Goal: Information Seeking & Learning: Learn about a topic

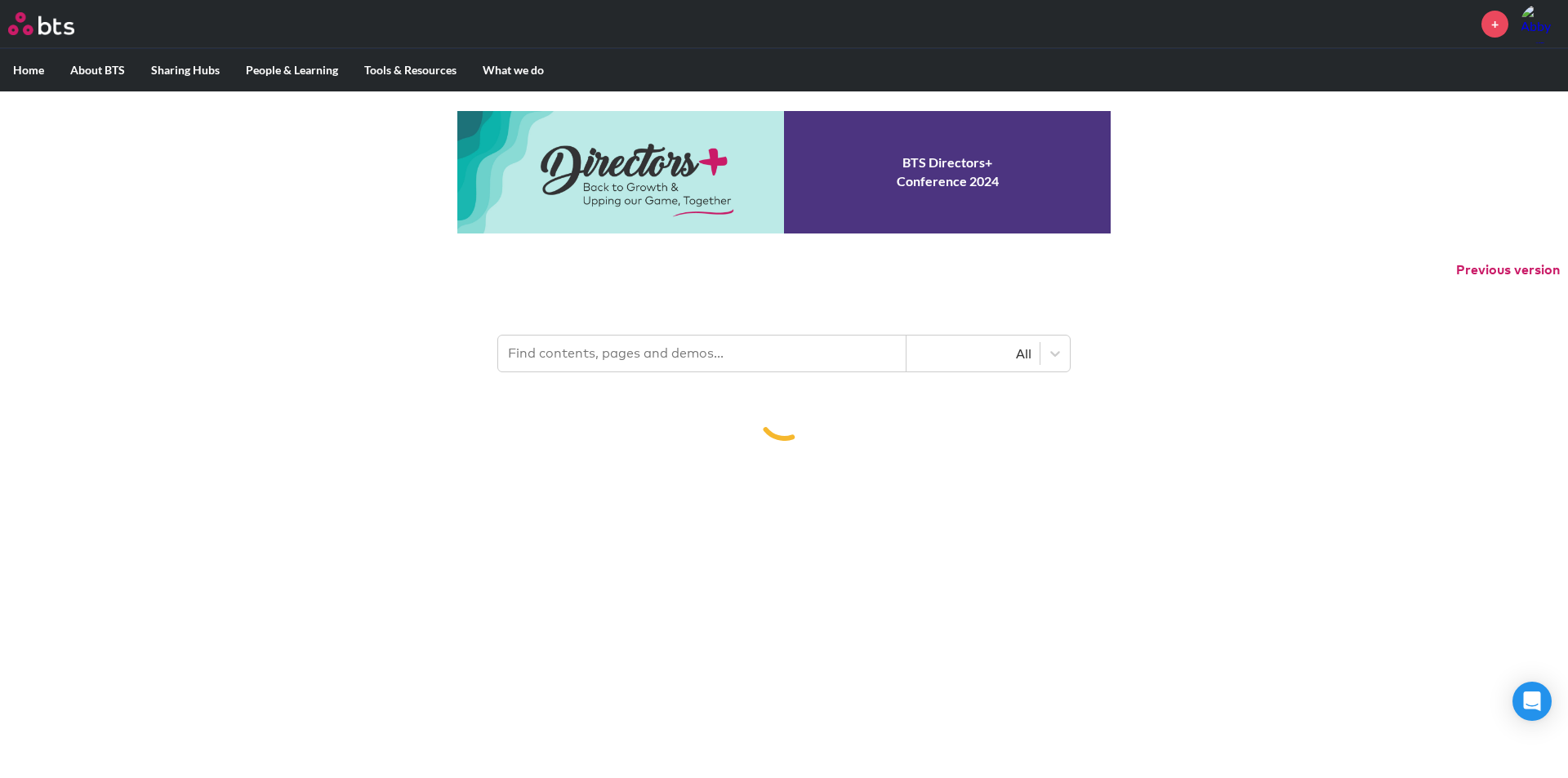
click at [611, 362] on input "text" at bounding box center [702, 353] width 408 height 36
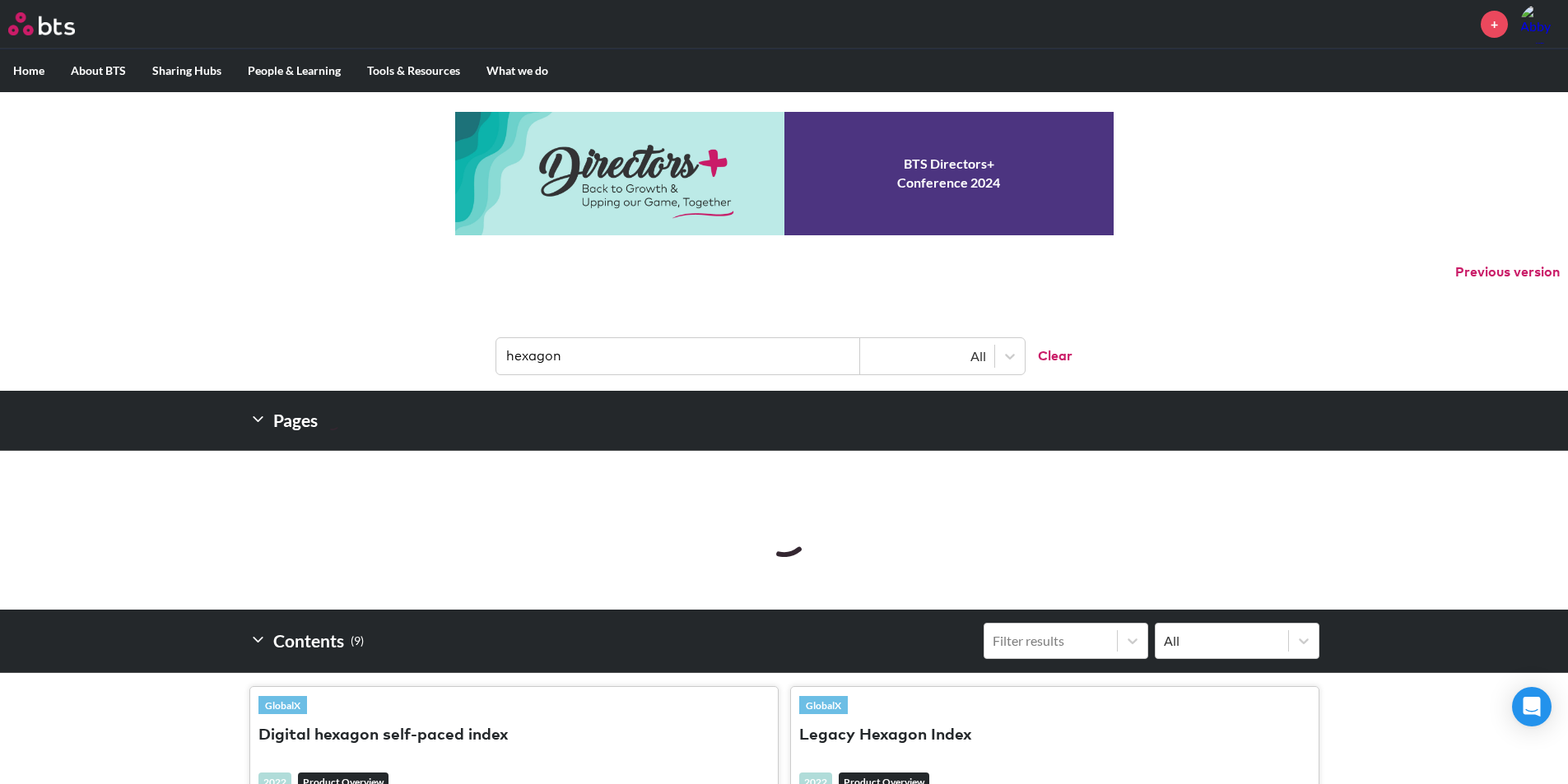
type input "hexagon"
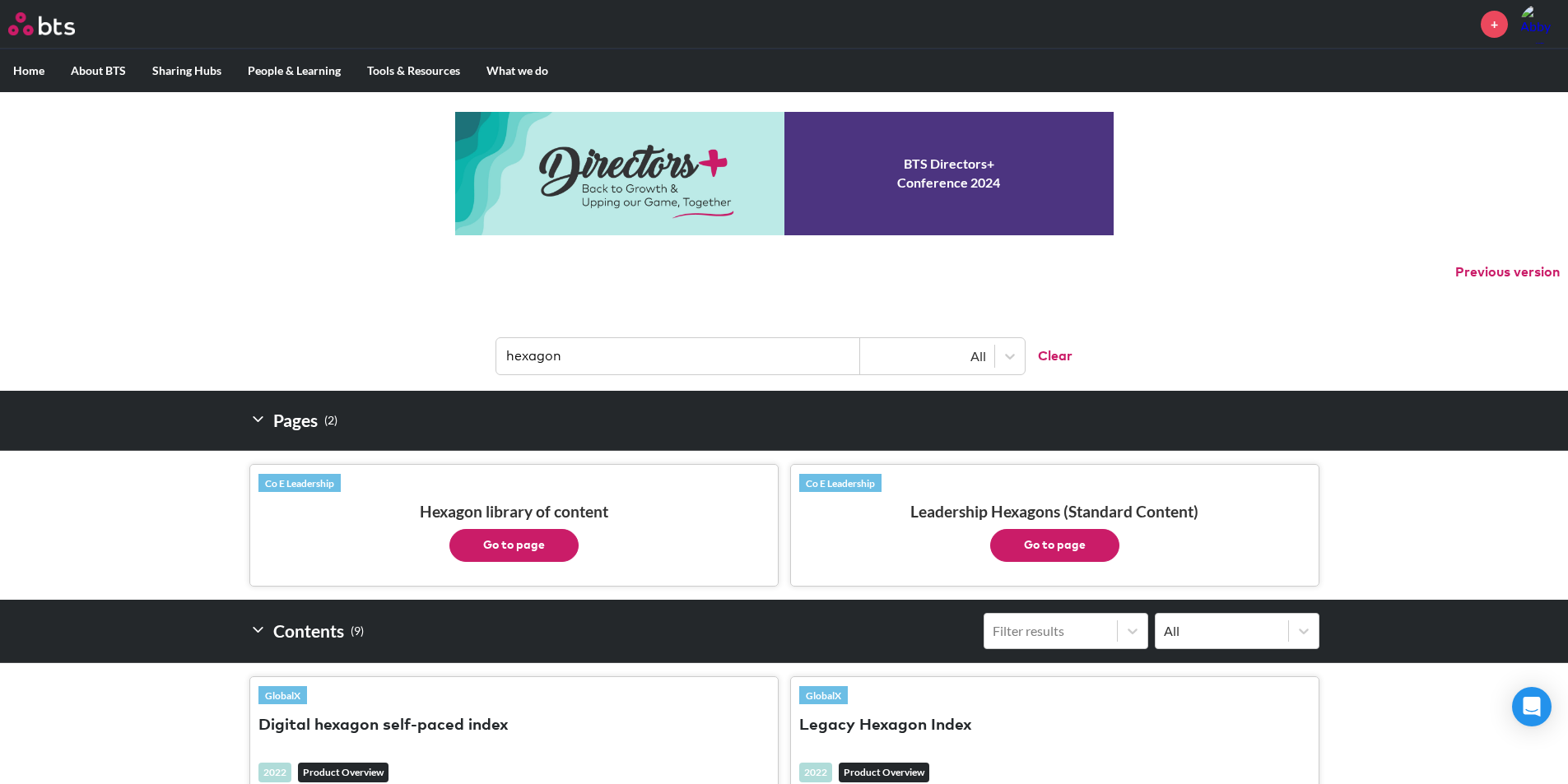
click at [533, 554] on button "Go to page" at bounding box center [514, 545] width 130 height 33
click at [361, 269] on p "Previous version" at bounding box center [784, 272] width 1568 height 35
drag, startPoint x: 595, startPoint y: 355, endPoint x: 504, endPoint y: 362, distance: 91.3
click at [504, 362] on input "hexagon" at bounding box center [677, 356] width 364 height 37
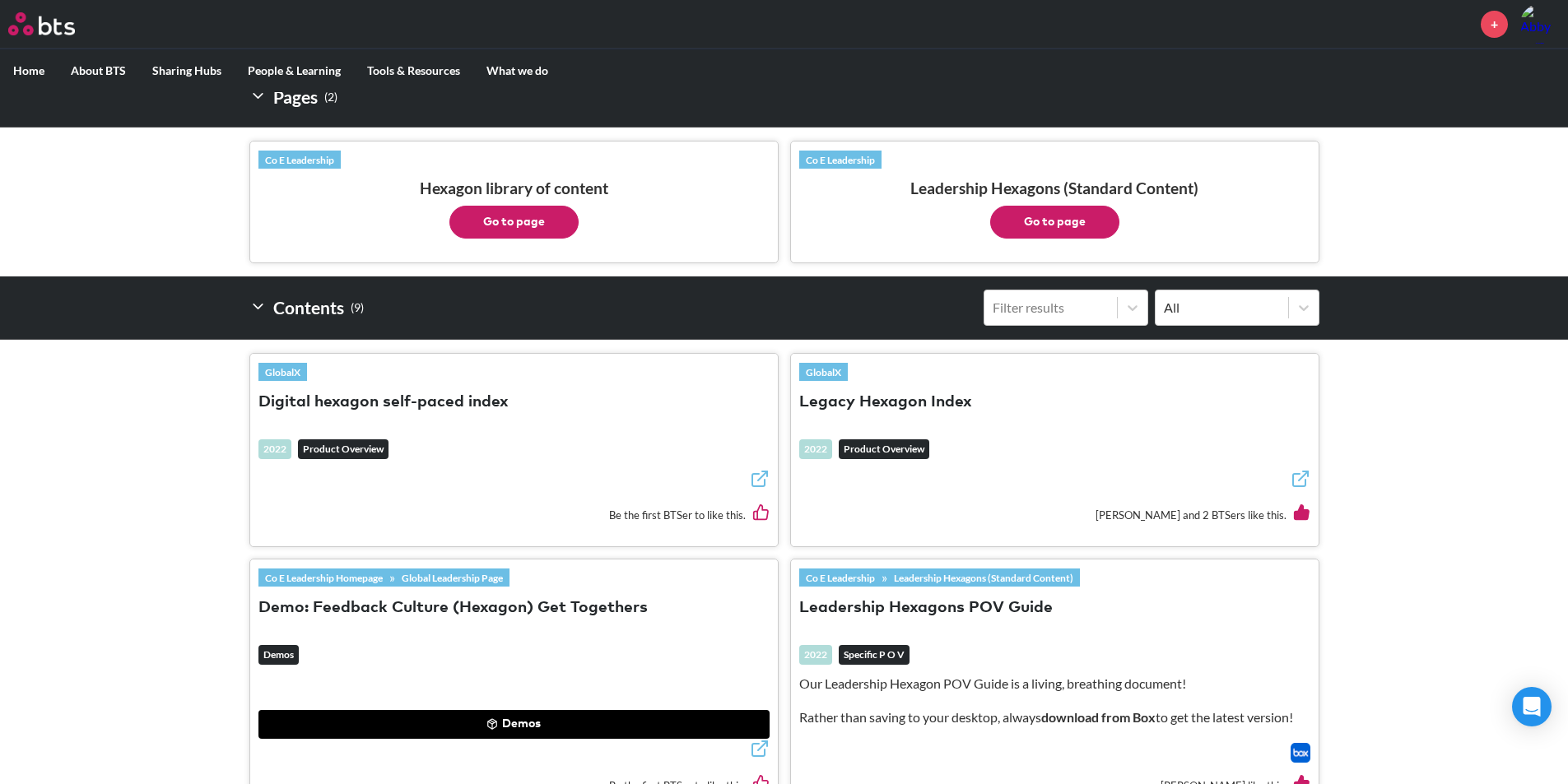
scroll to position [329, 0]
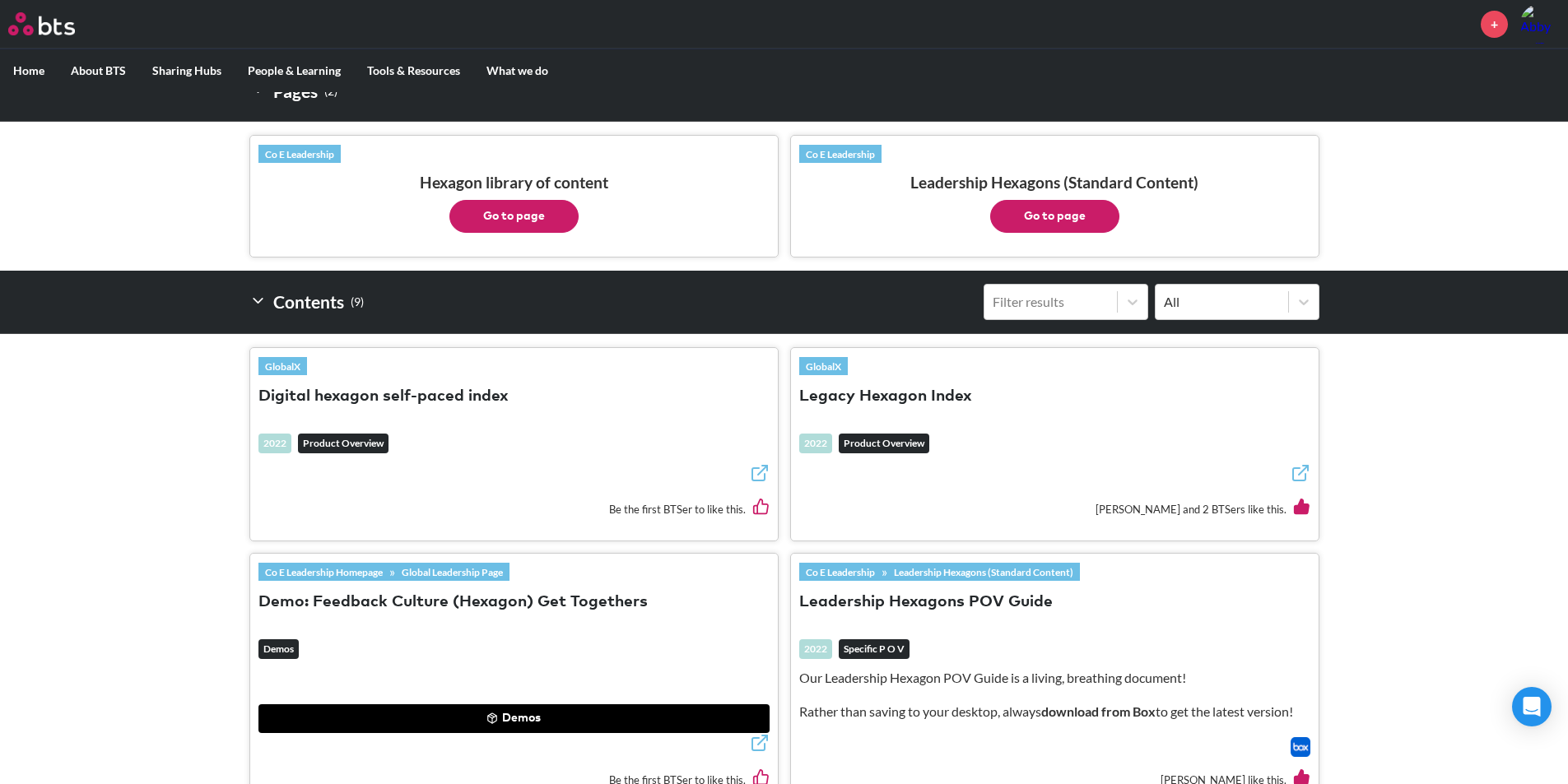
click at [847, 593] on button "Leadership Hexagons POV Guide" at bounding box center [926, 603] width 254 height 23
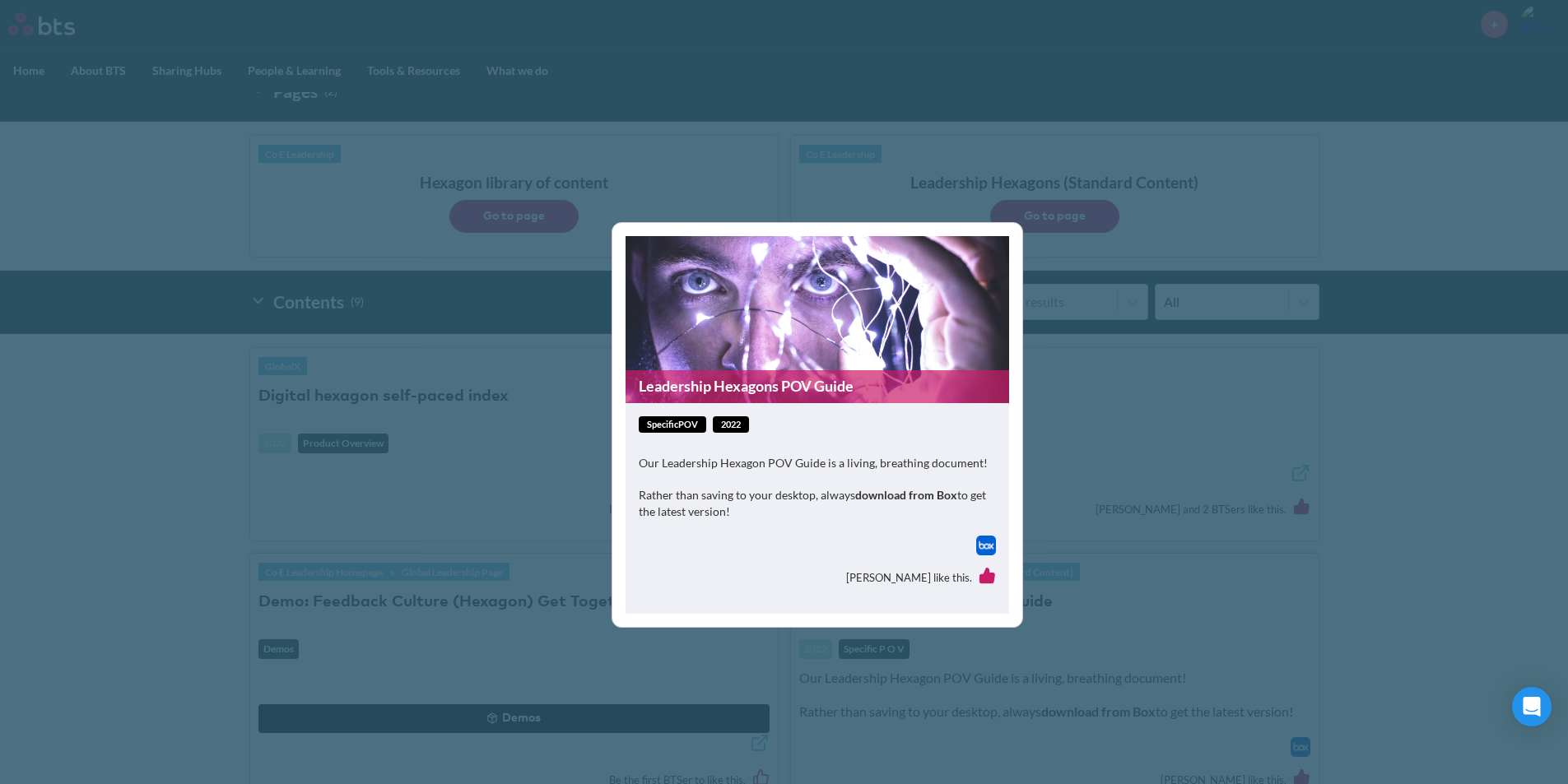
click at [777, 382] on link "Leadership Hexagons POV Guide" at bounding box center [817, 386] width 383 height 32
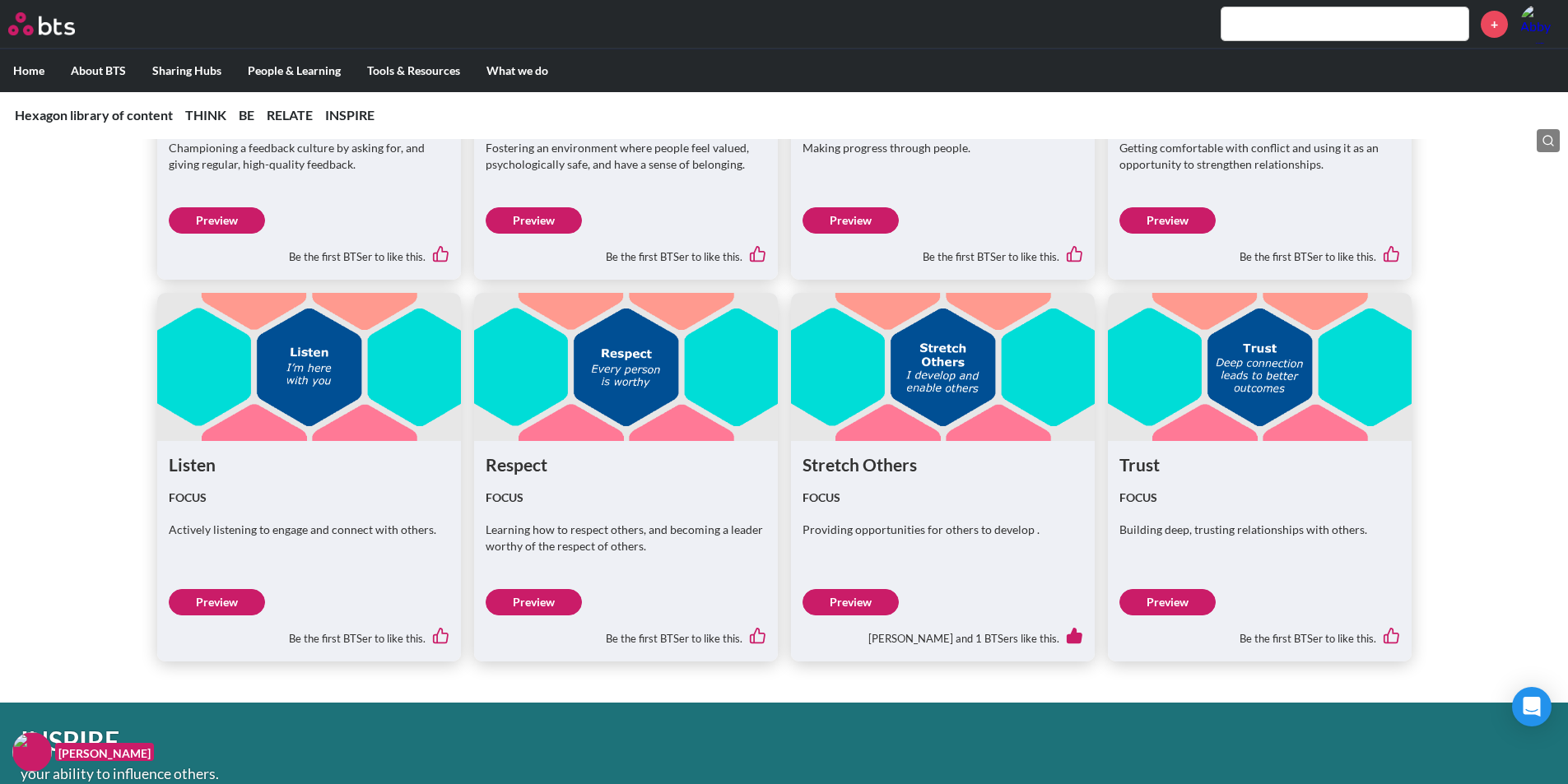
scroll to position [4204, 0]
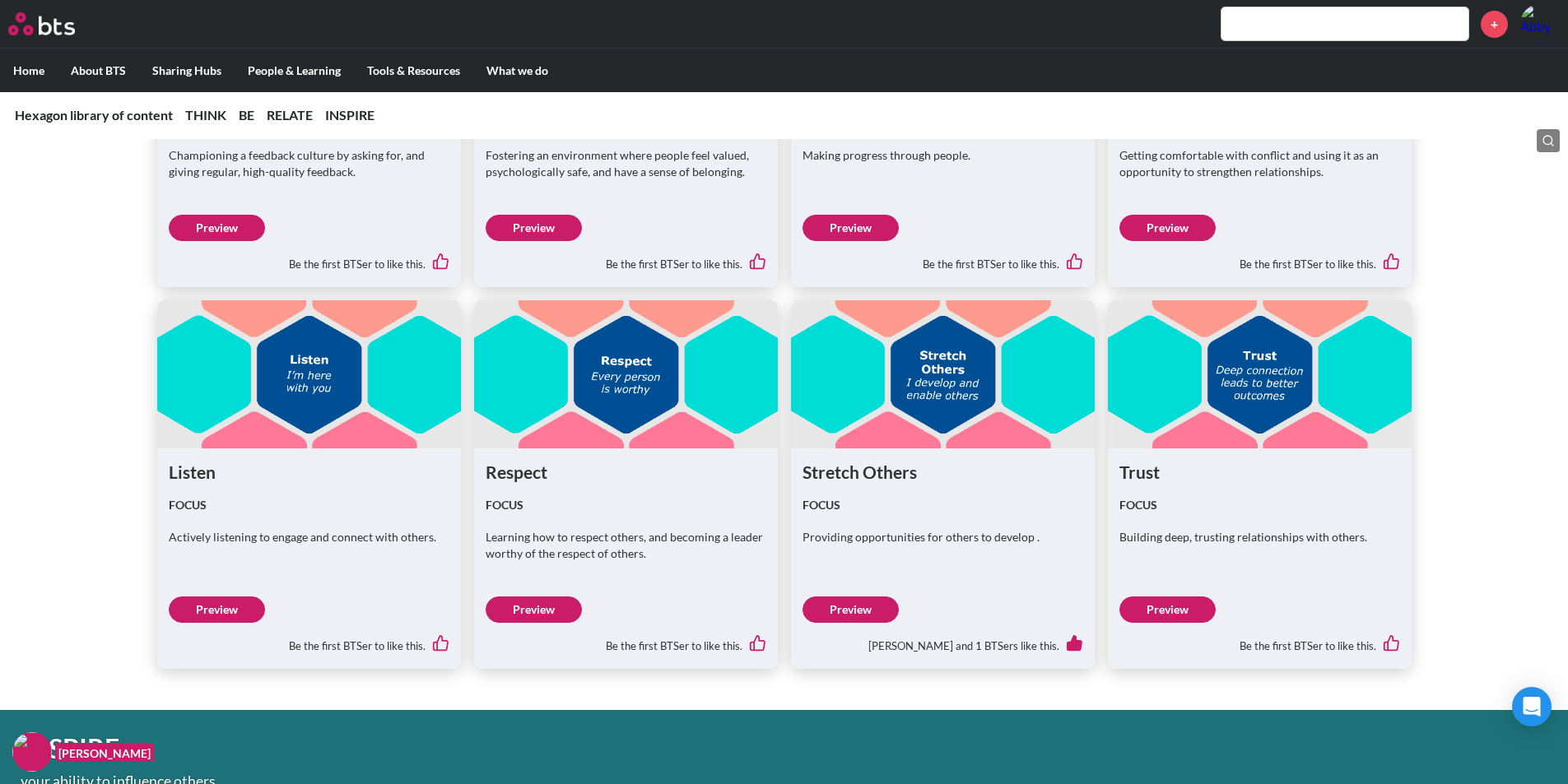
click at [1191, 605] on link "Preview" at bounding box center [1168, 609] width 97 height 26
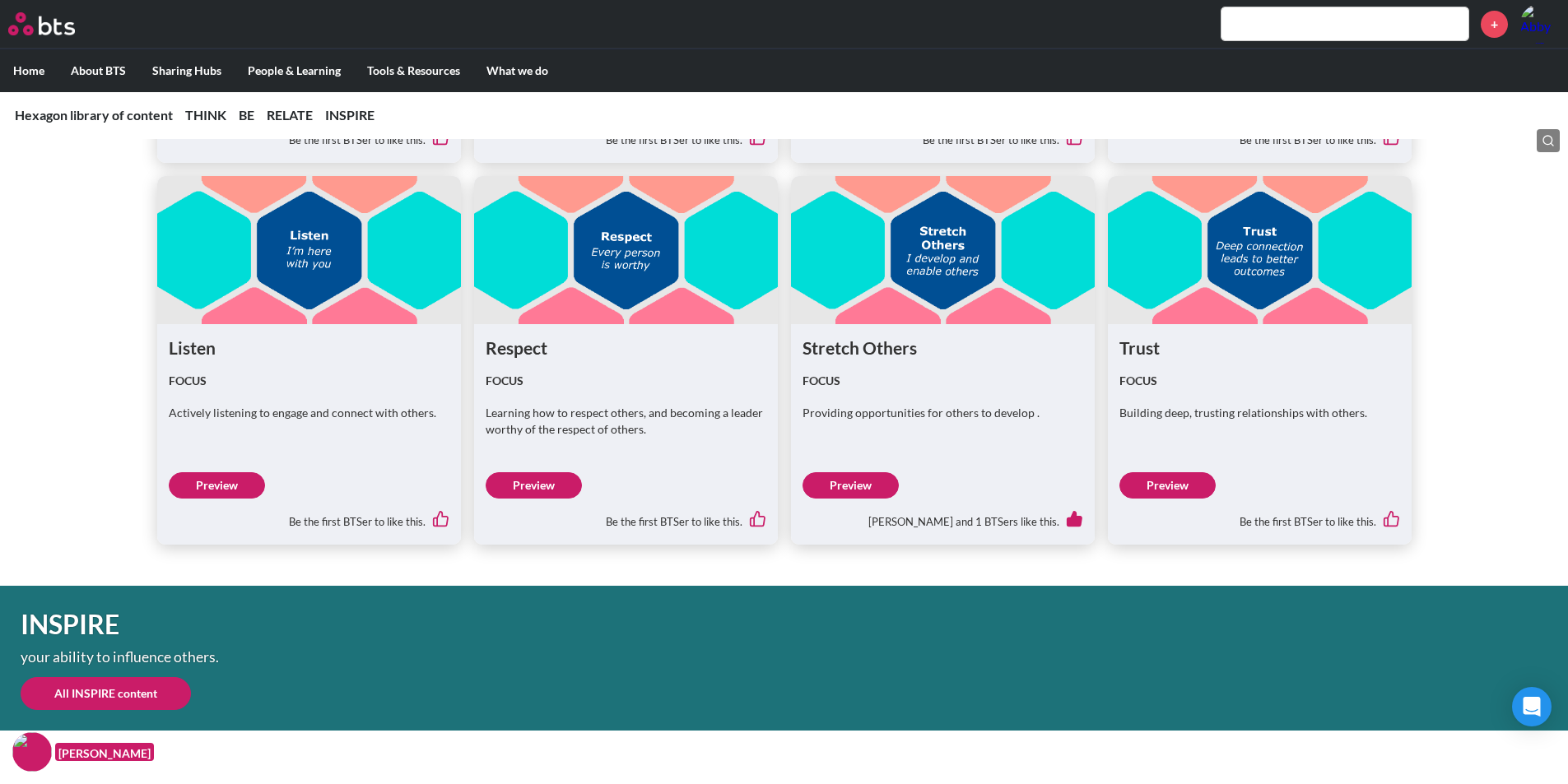
scroll to position [4369, 0]
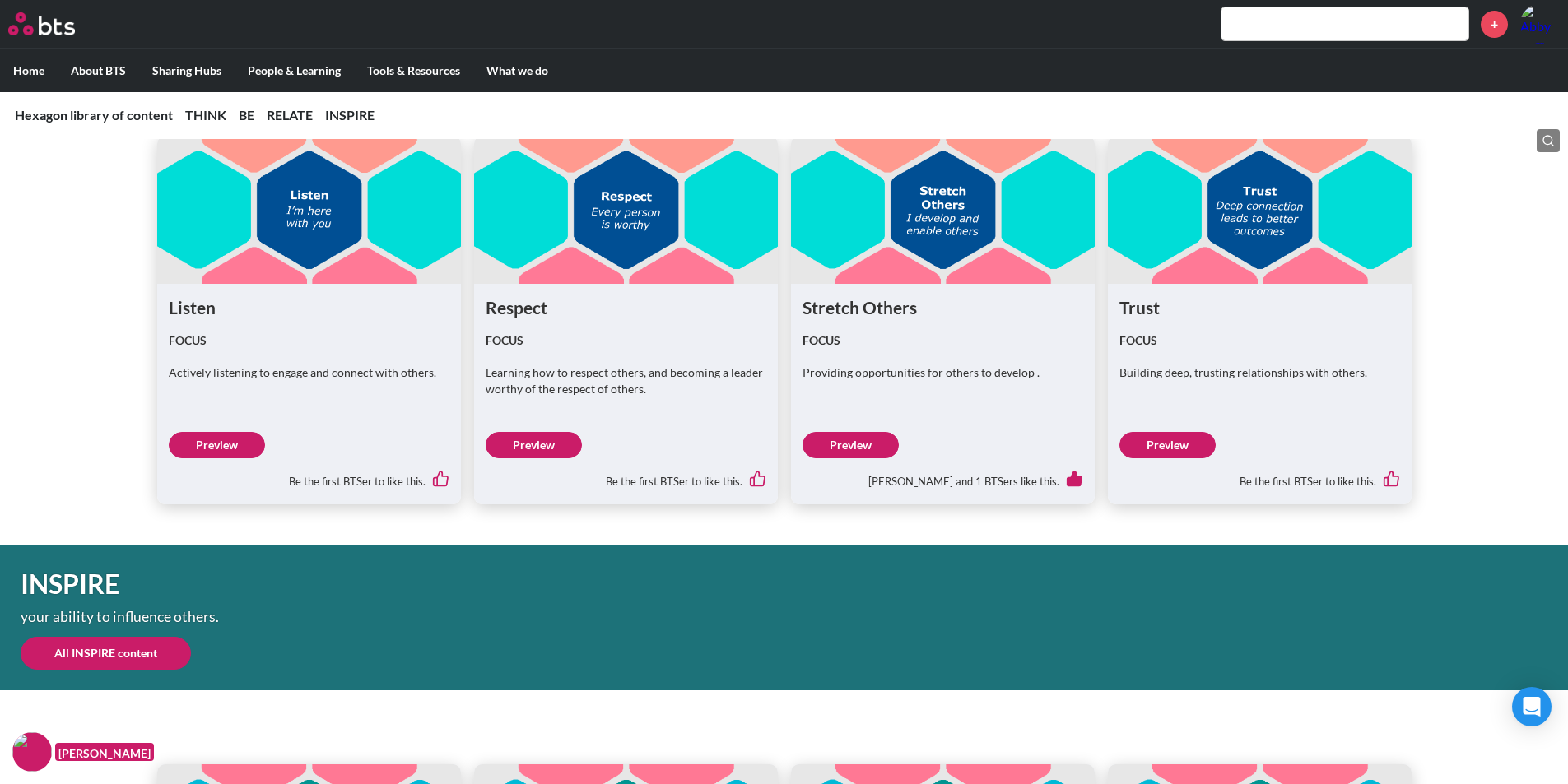
click at [1157, 441] on link "Preview" at bounding box center [1168, 445] width 97 height 26
